Goal: Task Accomplishment & Management: Manage account settings

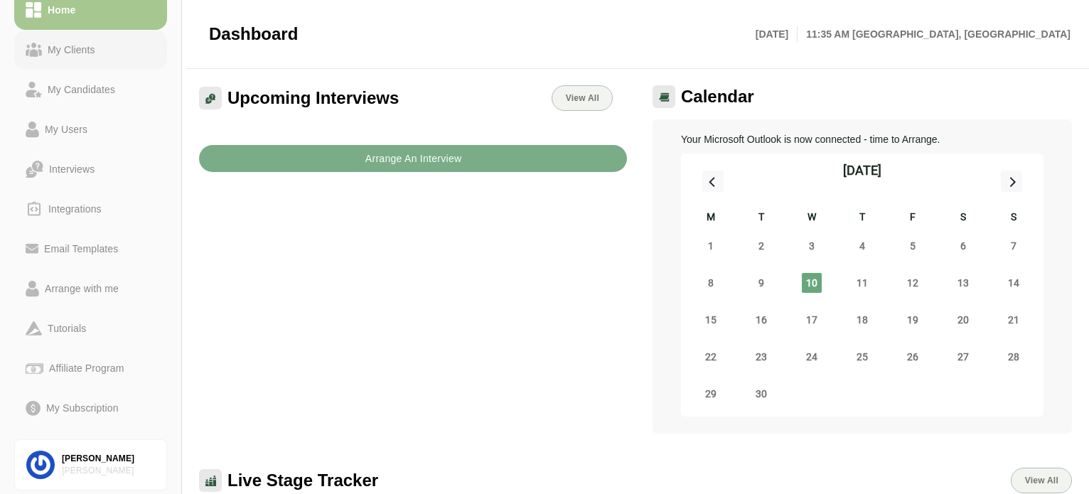
scroll to position [141, 0]
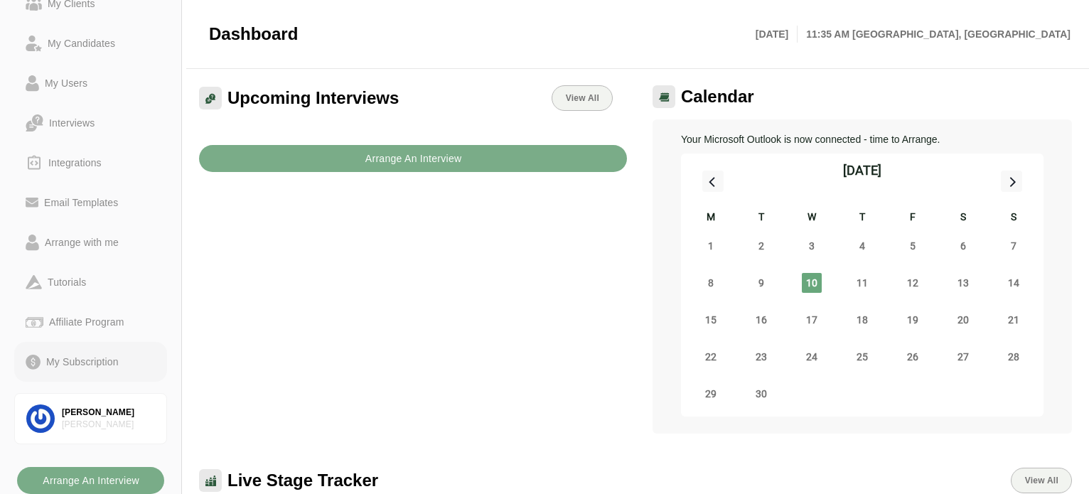
click at [81, 356] on div "My Subscription" at bounding box center [83, 361] width 84 height 17
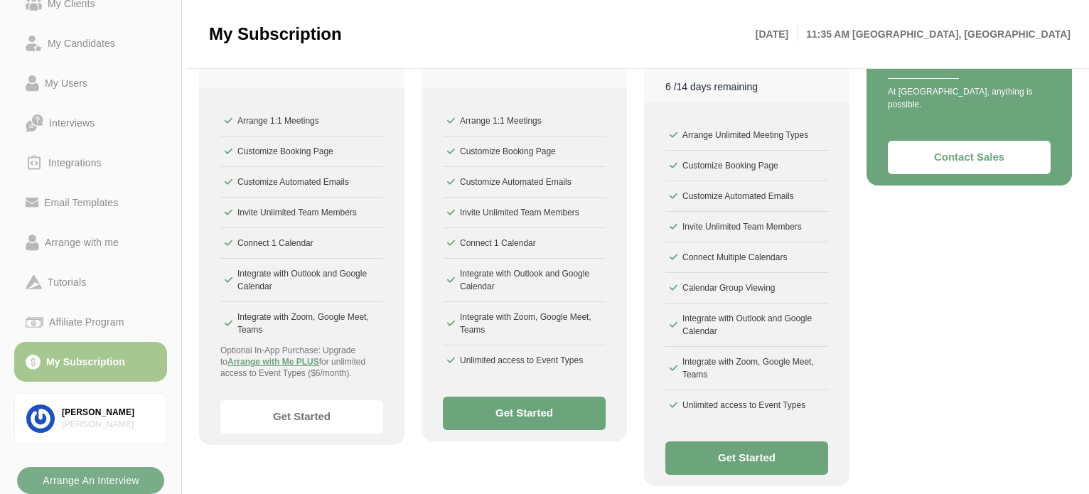
scroll to position [260, 0]
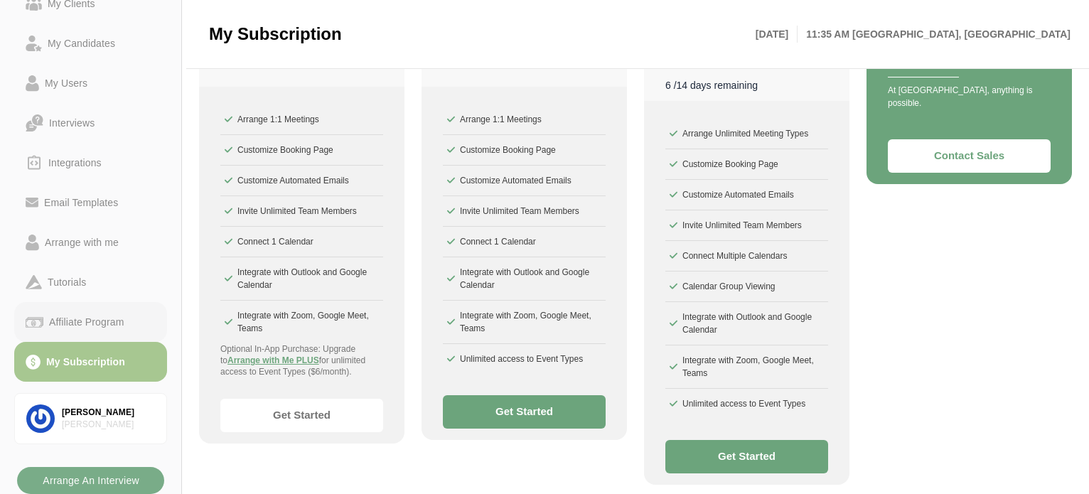
click at [88, 321] on div "Affiliate Program" at bounding box center [86, 322] width 86 height 17
click at [89, 412] on div "[PERSON_NAME]" at bounding box center [108, 413] width 93 height 12
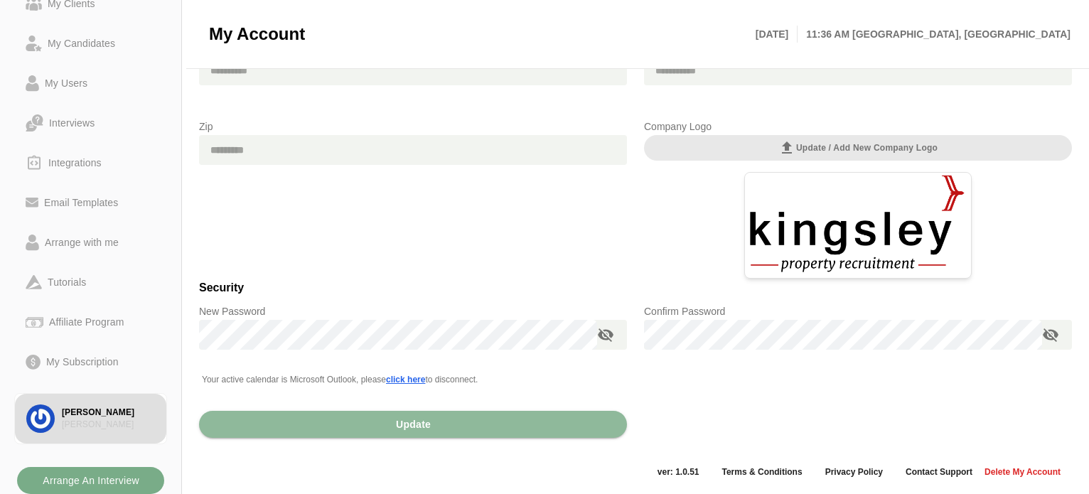
scroll to position [151, 0]
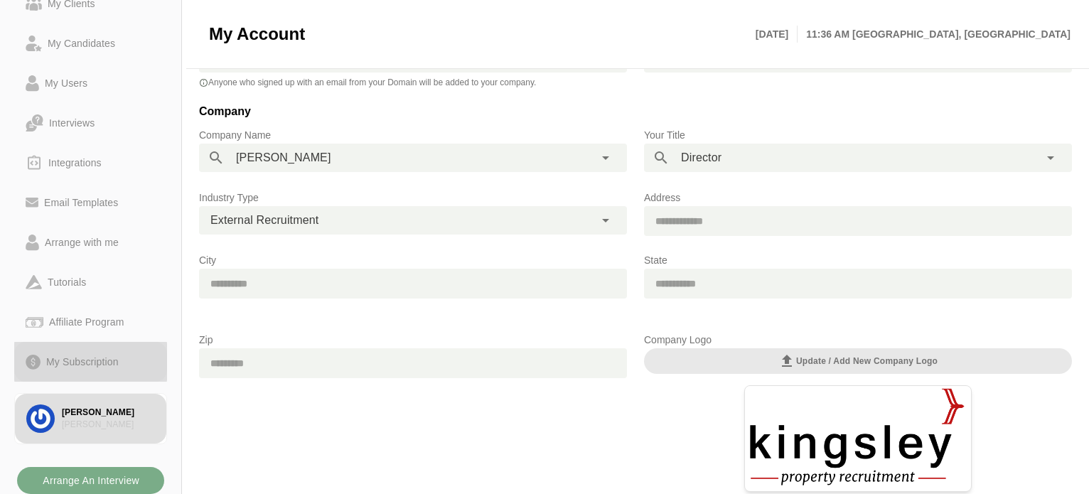
click at [61, 360] on div "My Subscription" at bounding box center [83, 361] width 84 height 17
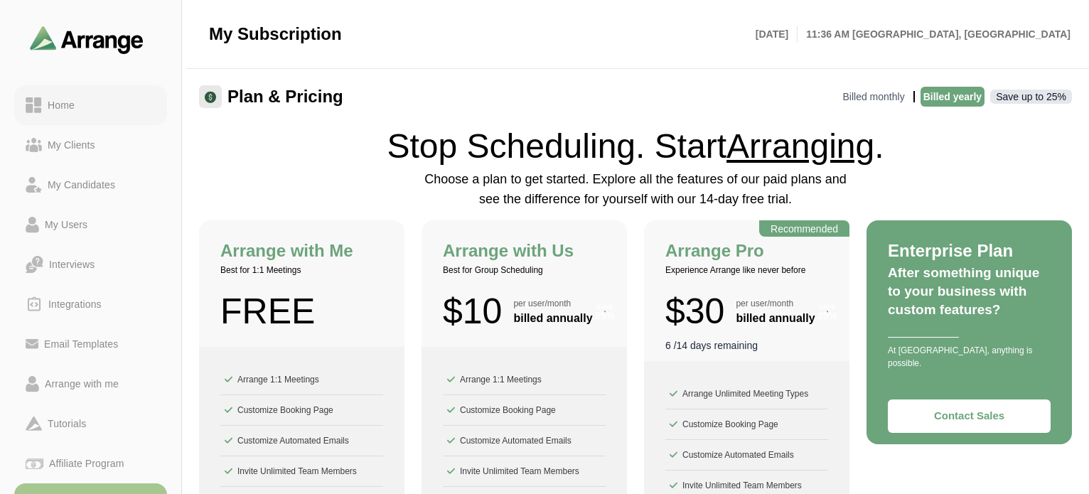
click at [63, 104] on div "Home" at bounding box center [61, 105] width 38 height 17
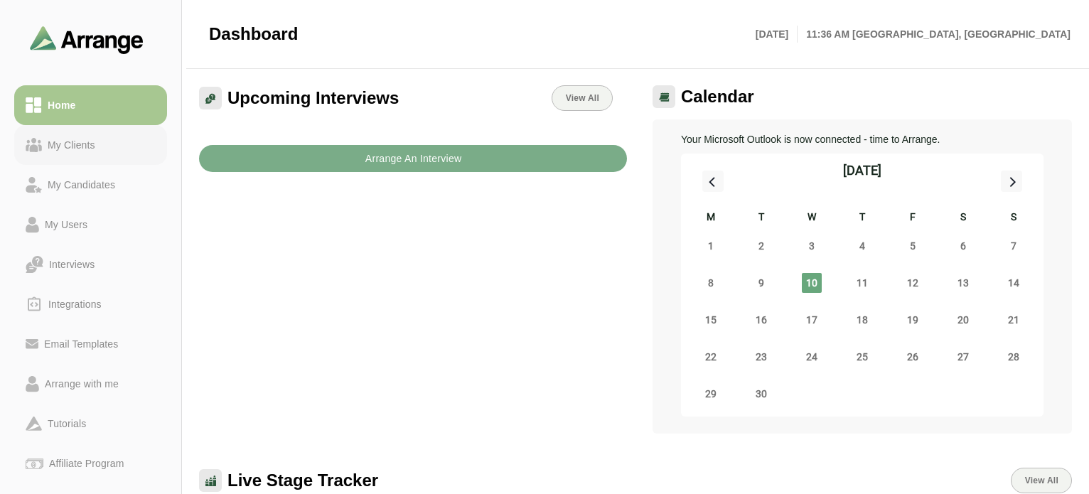
click at [71, 141] on div "My Clients" at bounding box center [71, 145] width 59 height 17
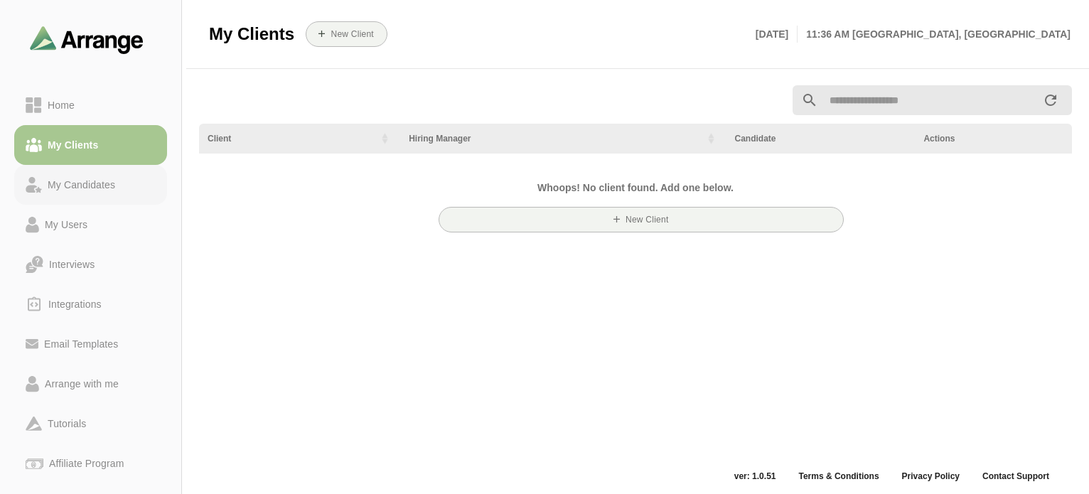
click at [65, 183] on div "My Candidates" at bounding box center [81, 184] width 79 height 17
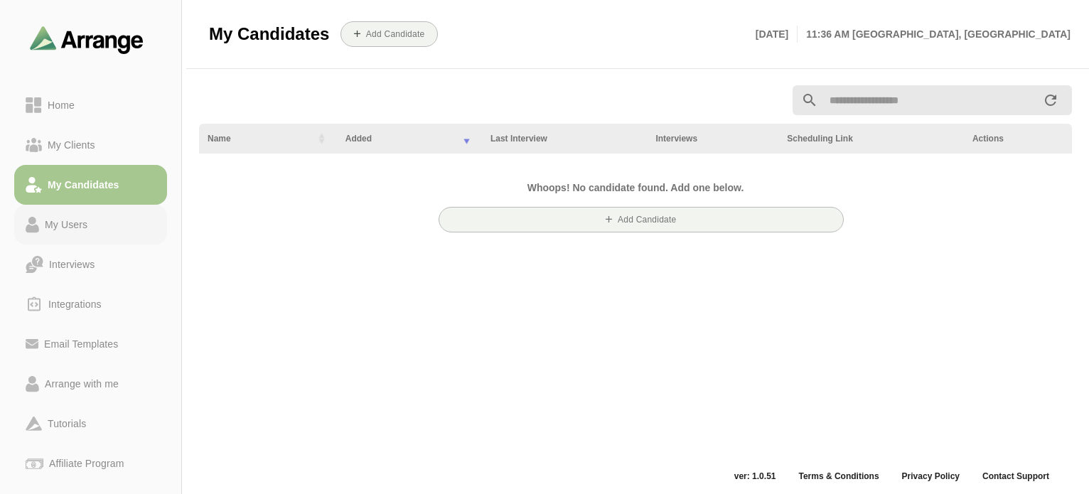
click at [70, 223] on div "My Users" at bounding box center [66, 224] width 54 height 17
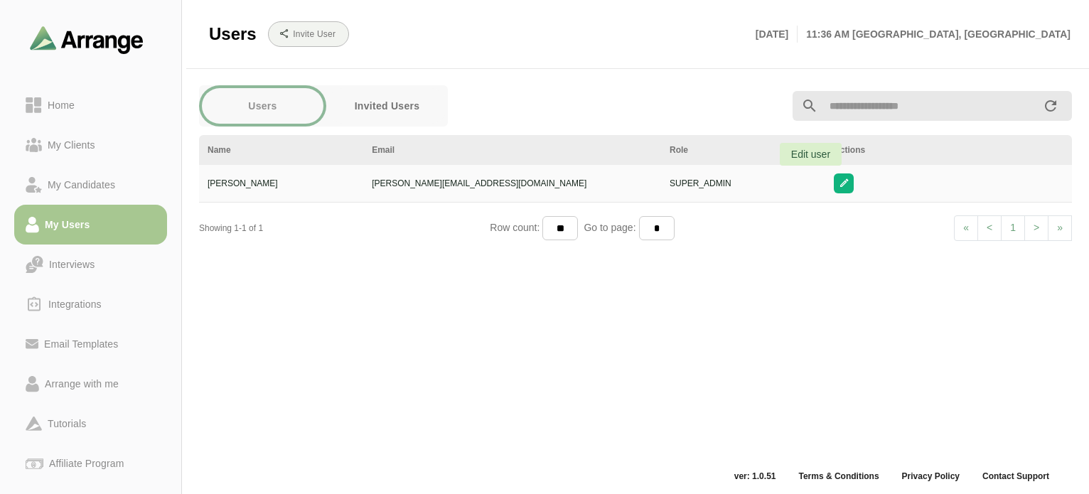
click at [834, 184] on button "button" at bounding box center [844, 183] width 20 height 20
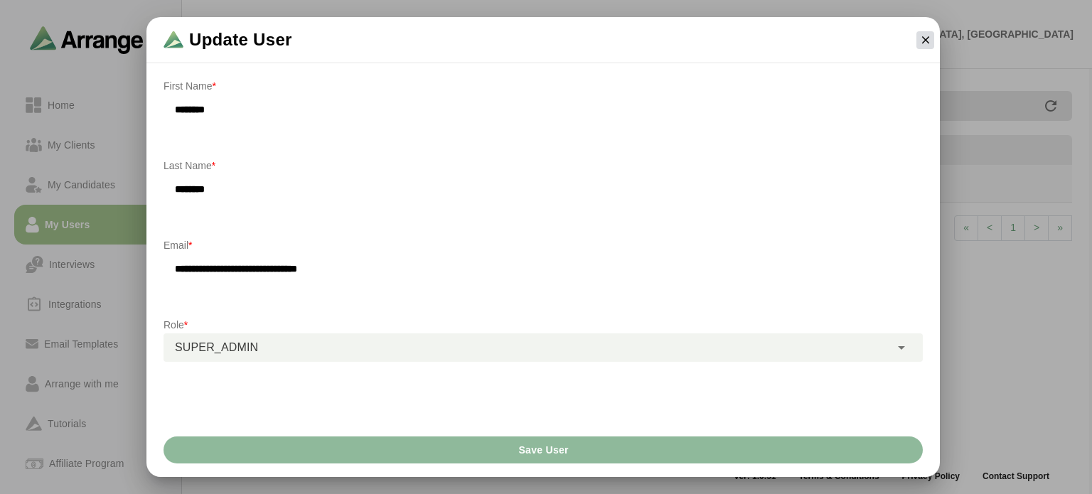
click at [924, 41] on icon "button" at bounding box center [925, 39] width 13 height 13
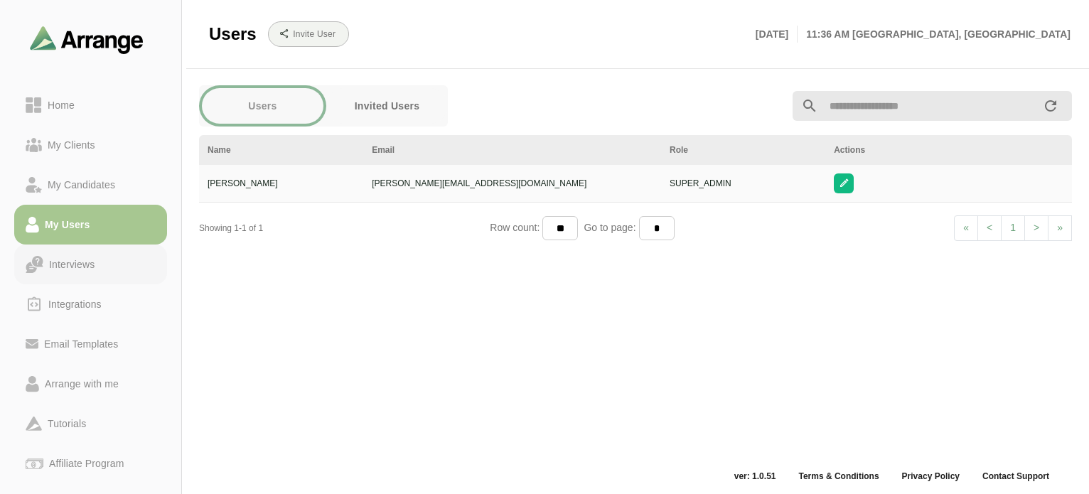
click at [82, 267] on div "Interviews" at bounding box center [71, 264] width 57 height 17
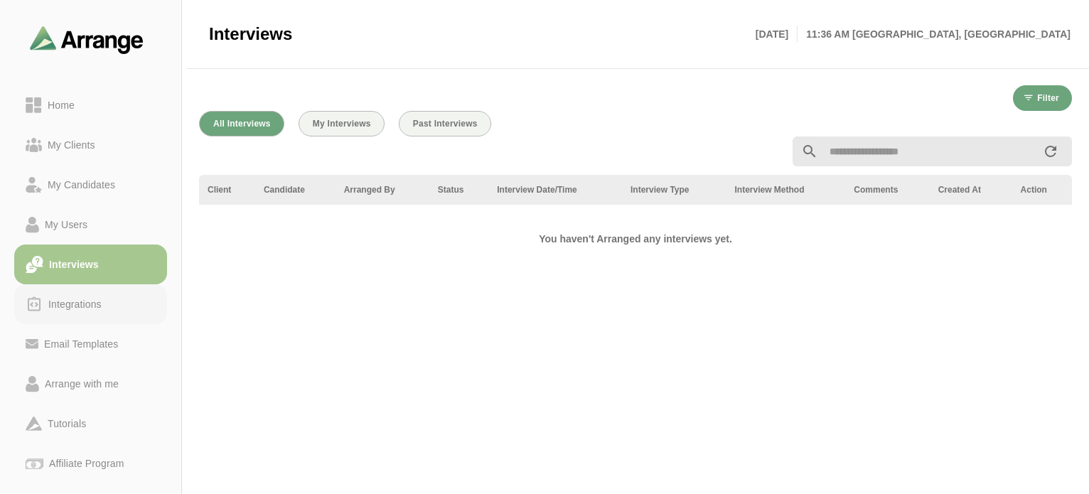
click at [77, 304] on div "Integrations" at bounding box center [75, 304] width 65 height 17
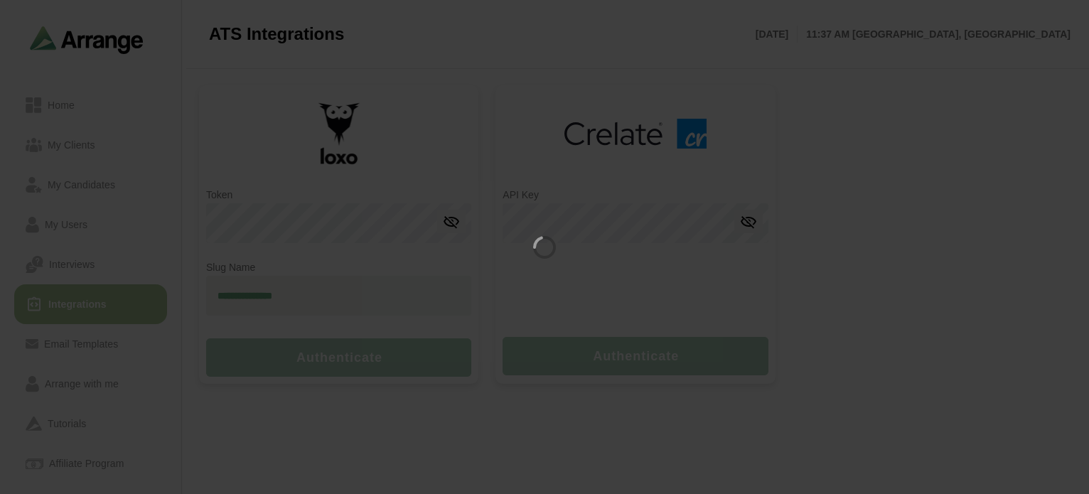
type input "********"
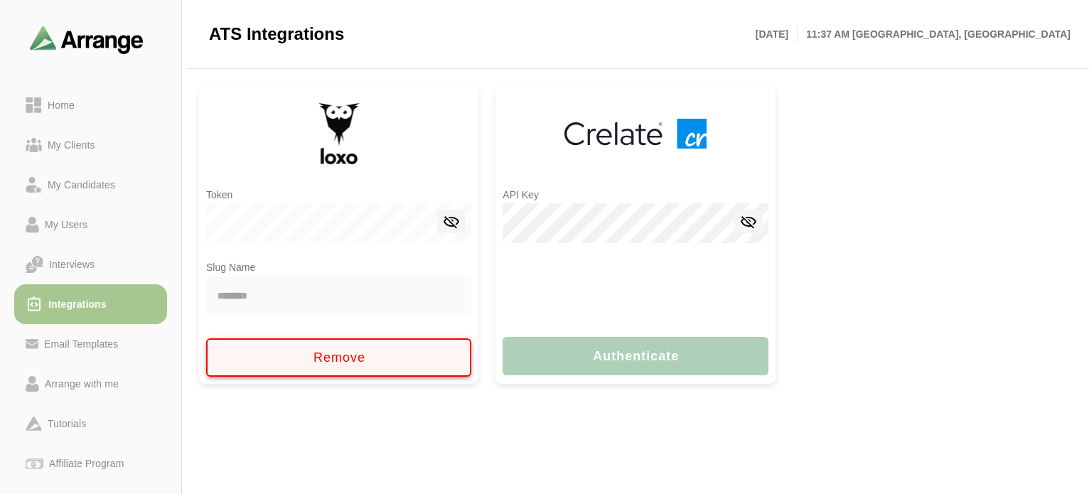
click at [319, 360] on span "Remove" at bounding box center [338, 358] width 53 height 15
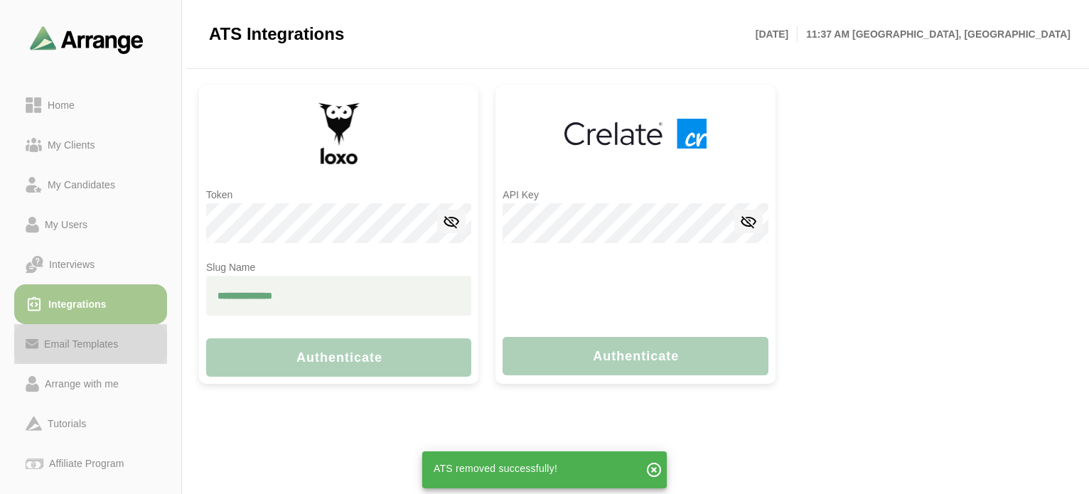
click at [82, 343] on div "Email Templates" at bounding box center [80, 344] width 85 height 17
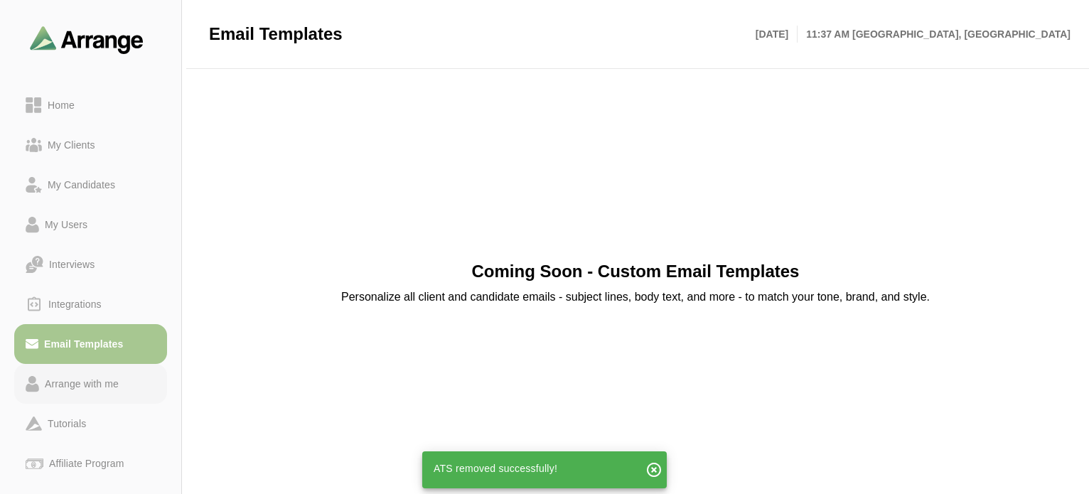
click at [84, 382] on div "Arrange with me" at bounding box center [81, 383] width 85 height 17
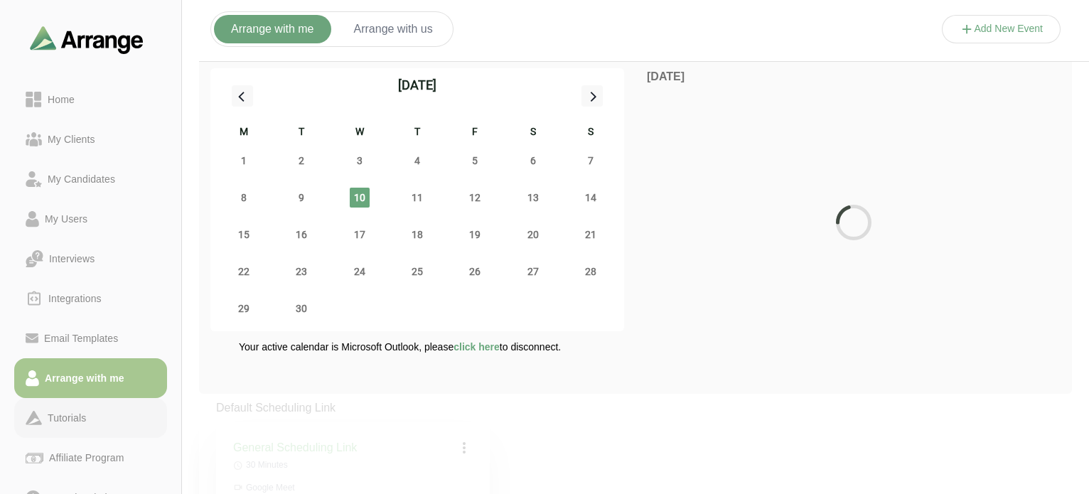
click at [75, 425] on div "Tutorials" at bounding box center [67, 418] width 50 height 17
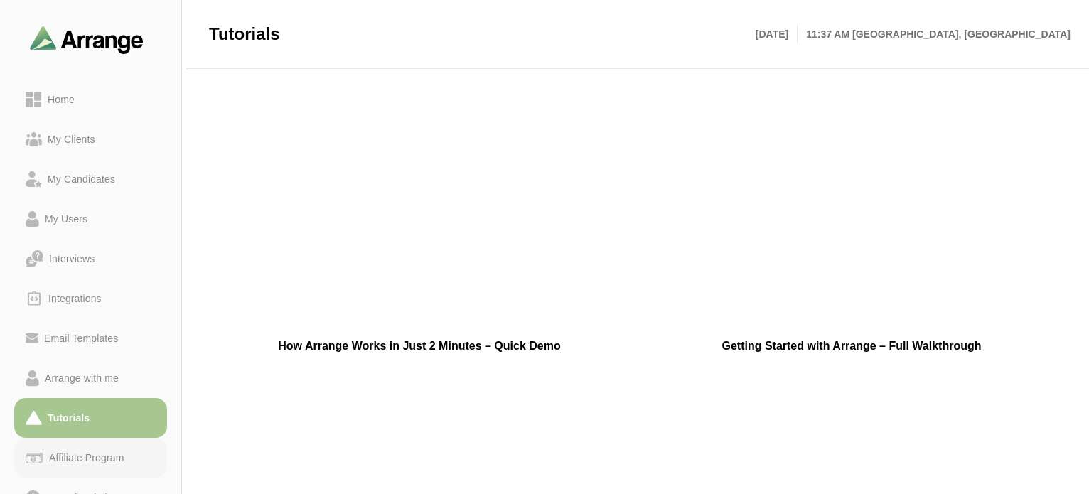
click at [71, 459] on div "Affiliate Program" at bounding box center [86, 457] width 86 height 17
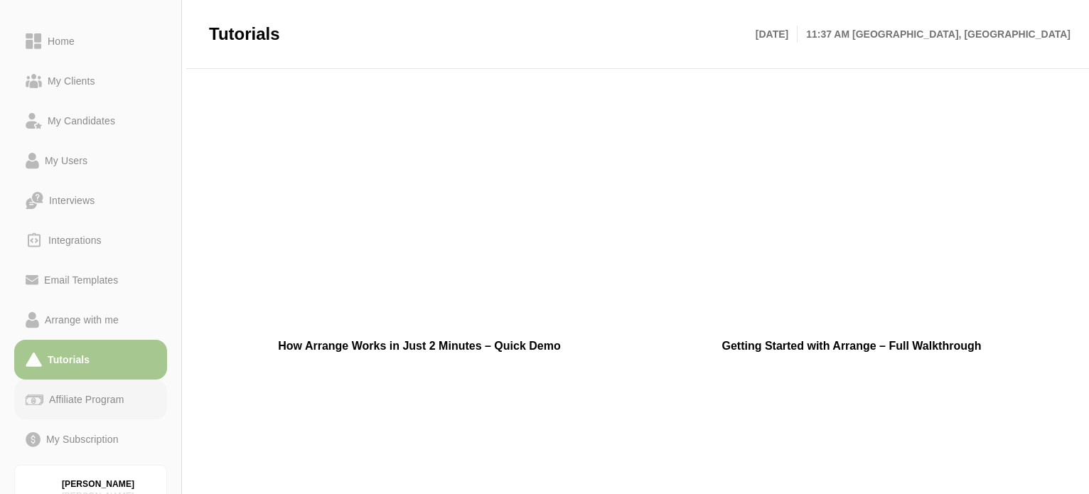
scroll to position [124, 0]
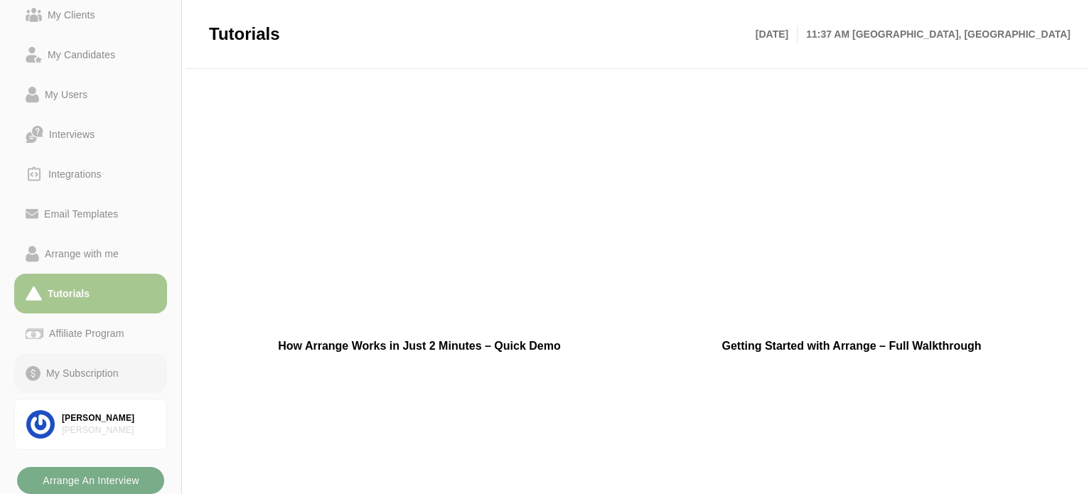
click at [93, 368] on div "My Subscription" at bounding box center [83, 373] width 84 height 17
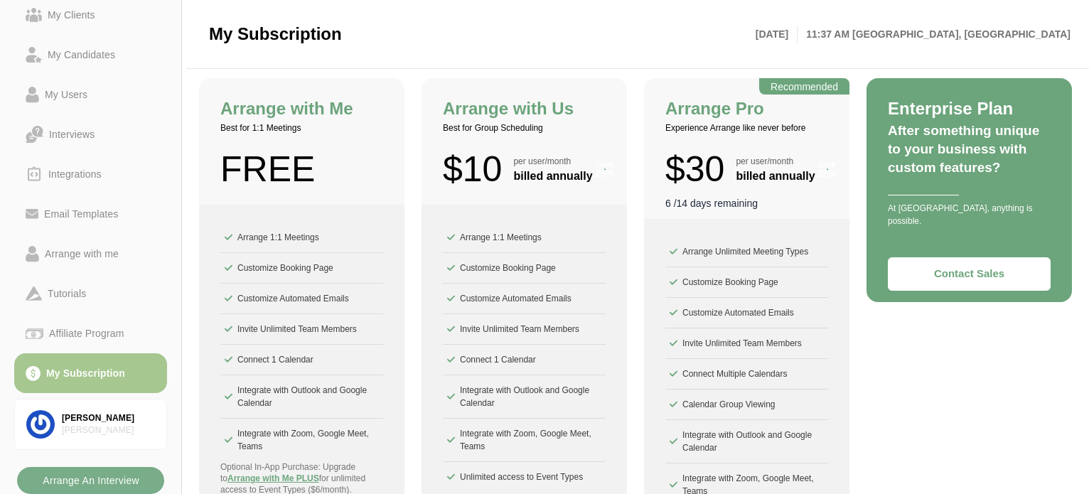
scroll to position [260, 0]
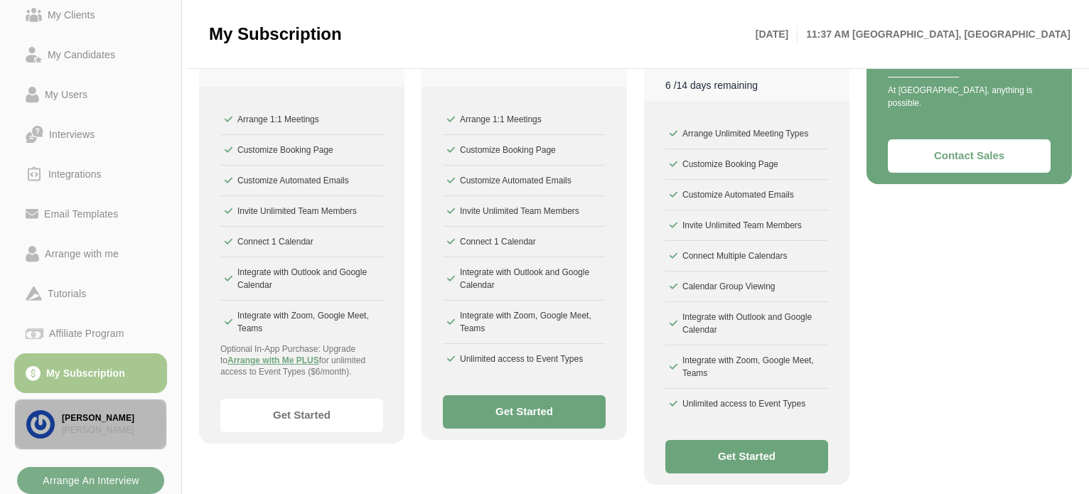
click at [98, 408] on link "[PERSON_NAME]" at bounding box center [90, 424] width 153 height 51
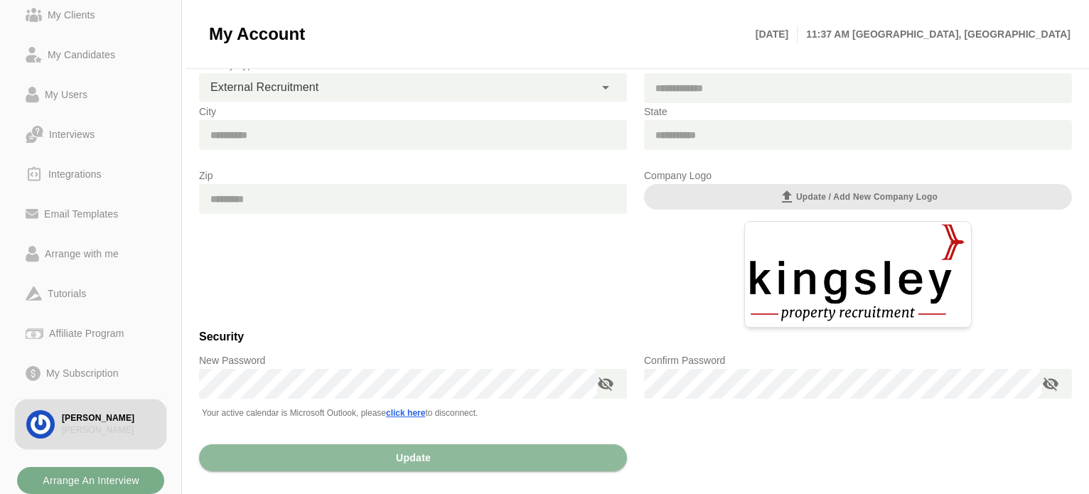
scroll to position [287, 0]
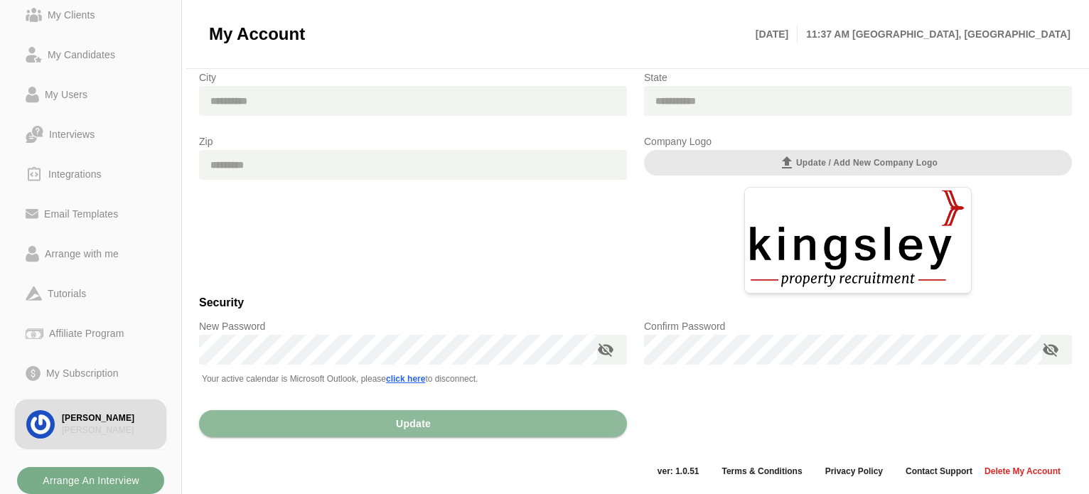
click at [1030, 469] on span "Delete my Account" at bounding box center [1022, 471] width 77 height 11
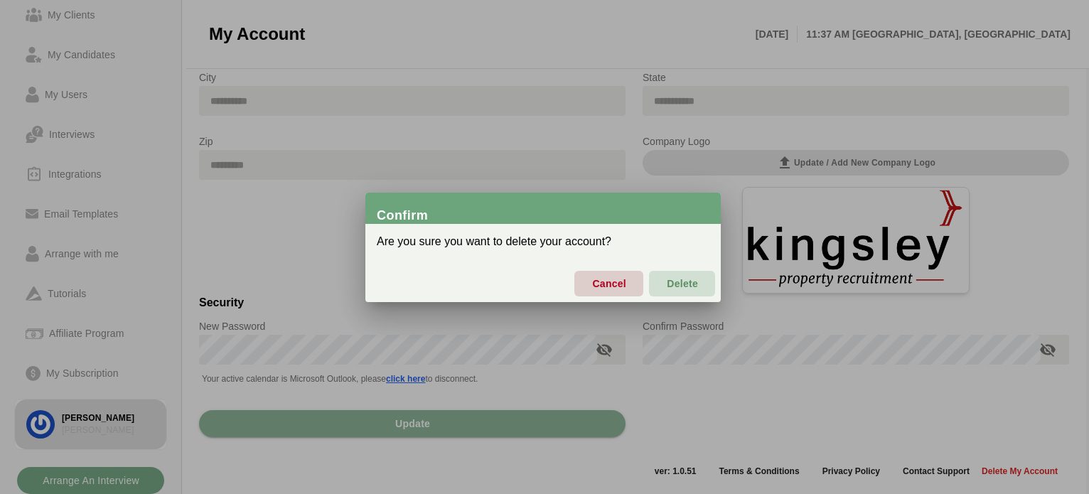
scroll to position [0, 0]
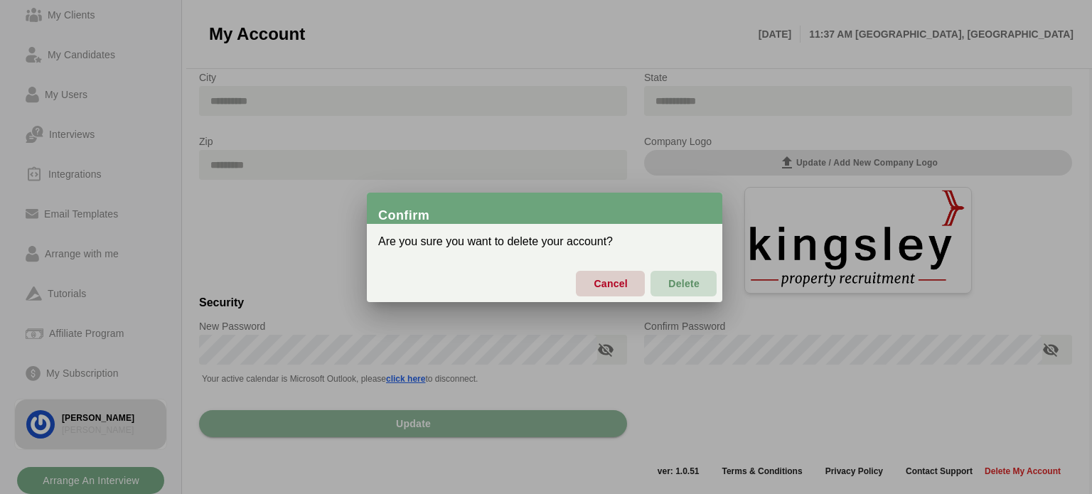
click at [686, 279] on span "Delete" at bounding box center [684, 284] width 32 height 30
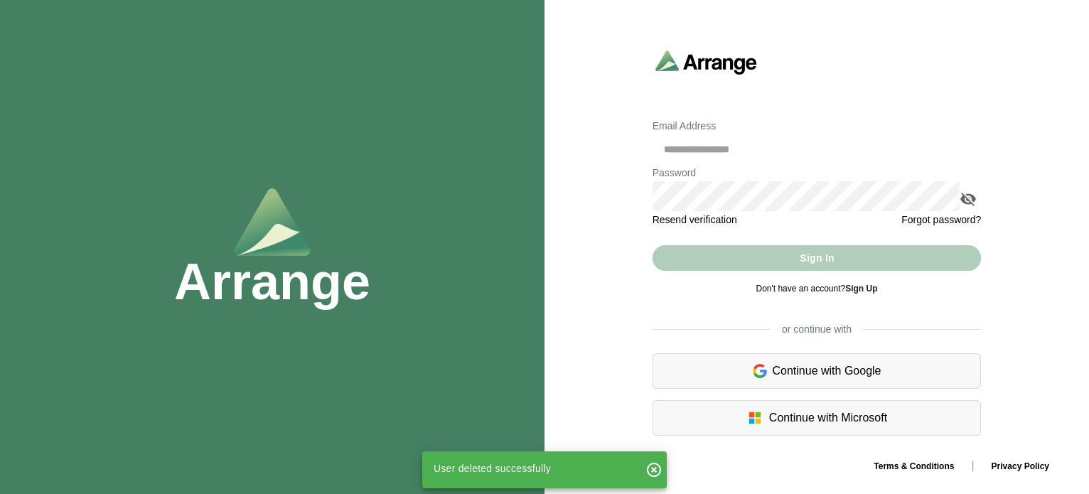
type input "**********"
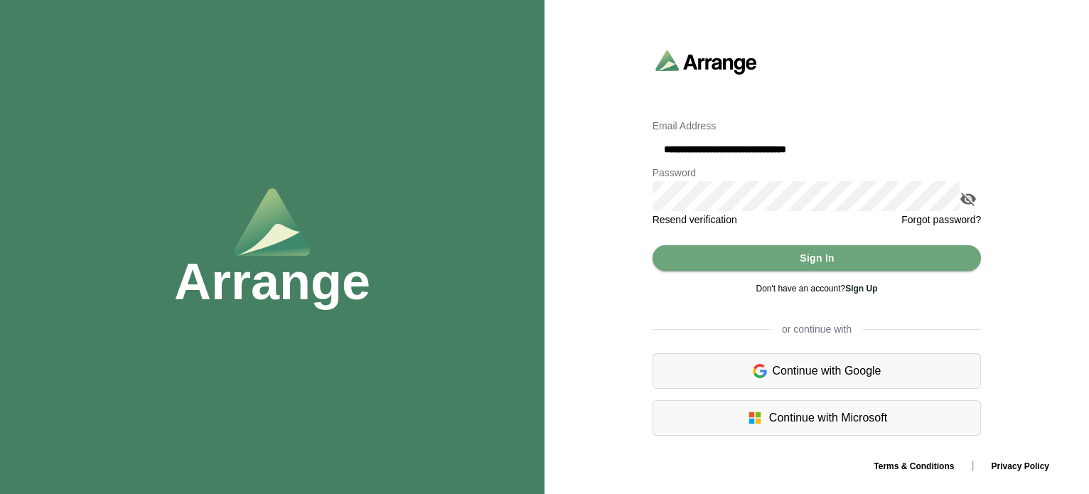
click at [590, 198] on div "**********" at bounding box center [817, 247] width 545 height 412
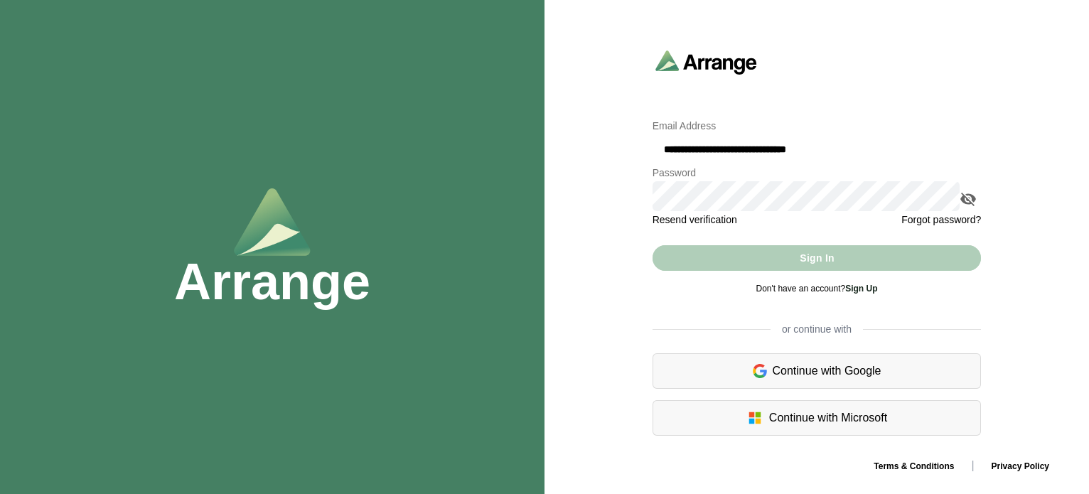
click at [880, 89] on div at bounding box center [817, 79] width 363 height 76
drag, startPoint x: 882, startPoint y: 153, endPoint x: 464, endPoint y: 153, distance: 418.1
click at [464, 153] on div "**********" at bounding box center [544, 247] width 1089 height 494
